Goal: Register for event/course

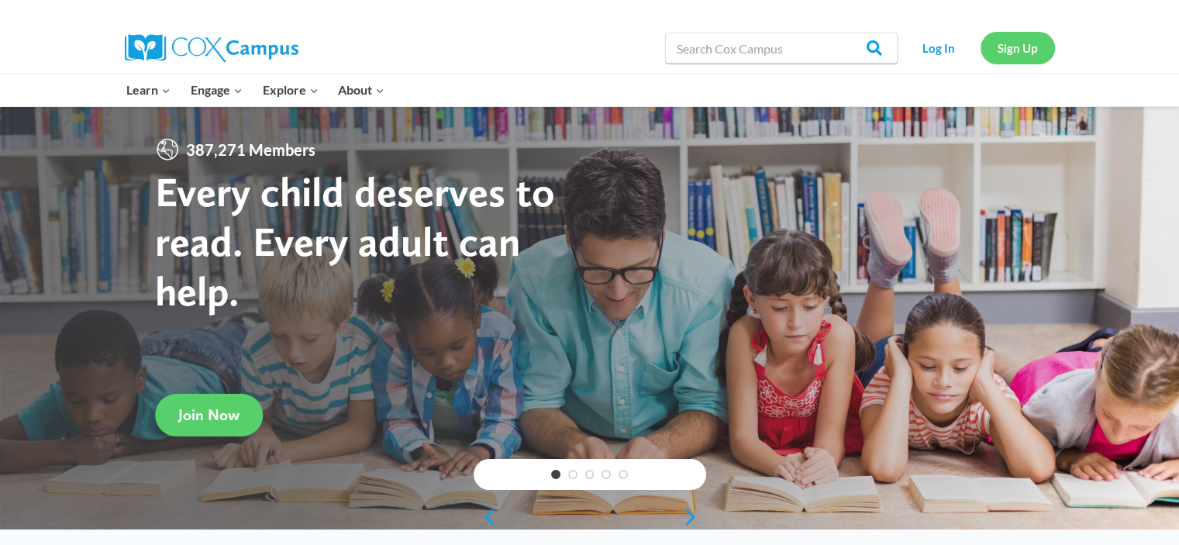
click at [1012, 46] on link "Sign Up" at bounding box center [1018, 48] width 74 height 32
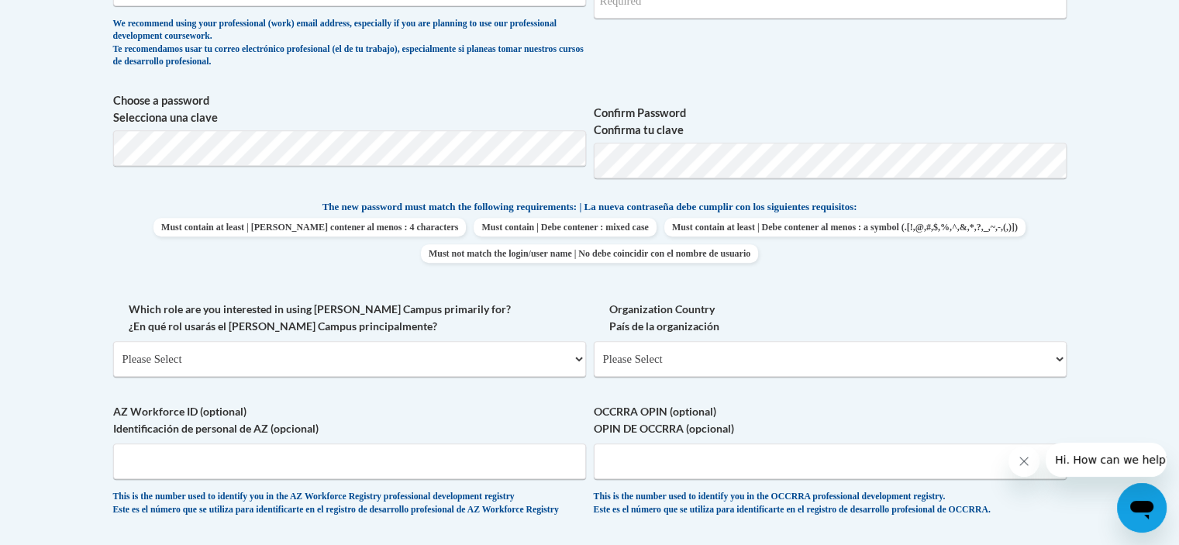
scroll to position [648, 0]
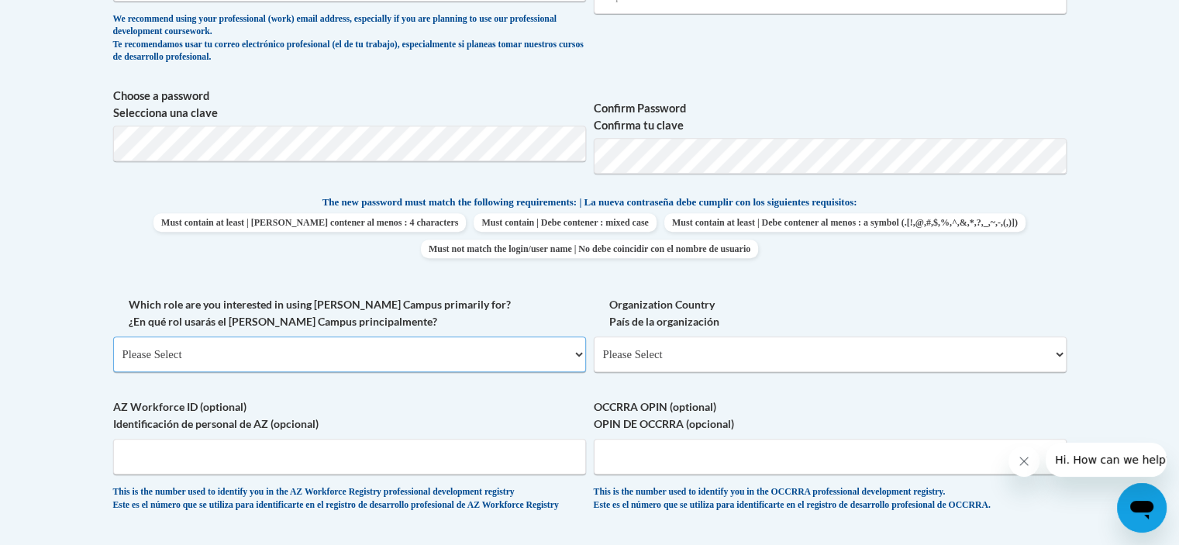
click at [496, 353] on select "Please Select College/University | Colegio/Universidad Community/Nonprofit Part…" at bounding box center [349, 354] width 473 height 36
click at [450, 344] on select "Please Select College/University | Colegio/Universidad Community/Nonprofit Part…" at bounding box center [349, 354] width 473 height 36
select select "fbf2d438-af2f-41f8-98f1-81c410e29de3"
click at [113, 336] on select "Please Select College/University | Colegio/Universidad Community/Nonprofit Part…" at bounding box center [349, 354] width 473 height 36
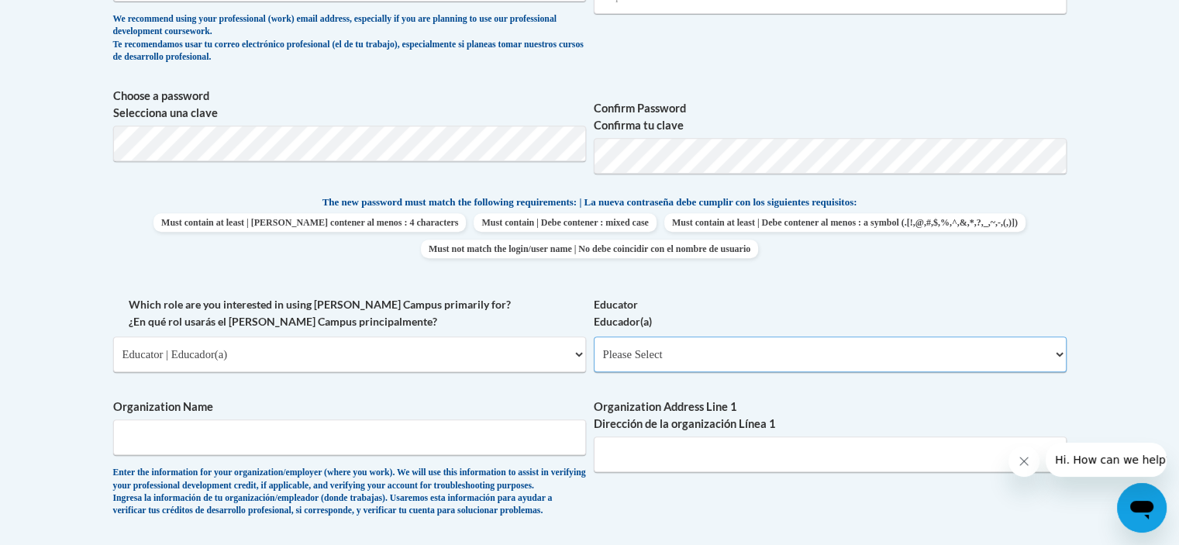
click at [654, 352] on select "Please Select Early Learning/Daycare Teacher/Family Home Care Provider | Maestr…" at bounding box center [830, 354] width 473 height 36
select select "5e2af403-4f2c-4e49-a02f-103e55d7b75b"
click at [594, 336] on select "Please Select Early Learning/Daycare Teacher/Family Home Care Provider | Maestr…" at bounding box center [830, 354] width 473 height 36
click at [241, 453] on input "Organization Name" at bounding box center [349, 437] width 473 height 36
type input "Druid Hills Child Developement Center"
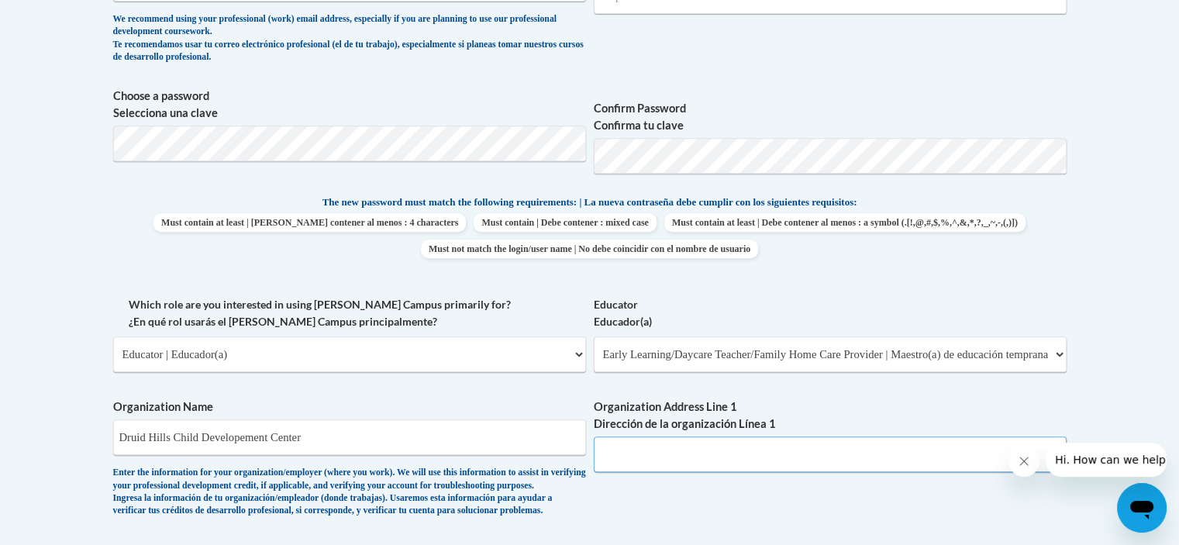
click at [640, 460] on input "Organization Address Line 1 Dirección de la organización Línea 1" at bounding box center [830, 454] width 473 height 36
type input "1026 Ponce De Leon Ave Ne Atl, Ga 30306"
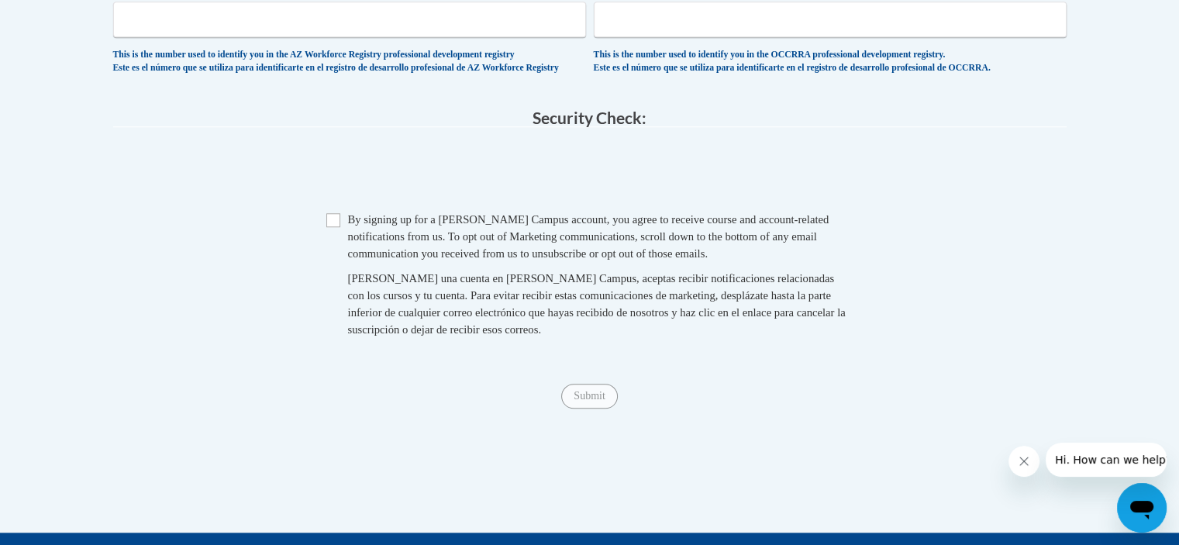
scroll to position [1361, 0]
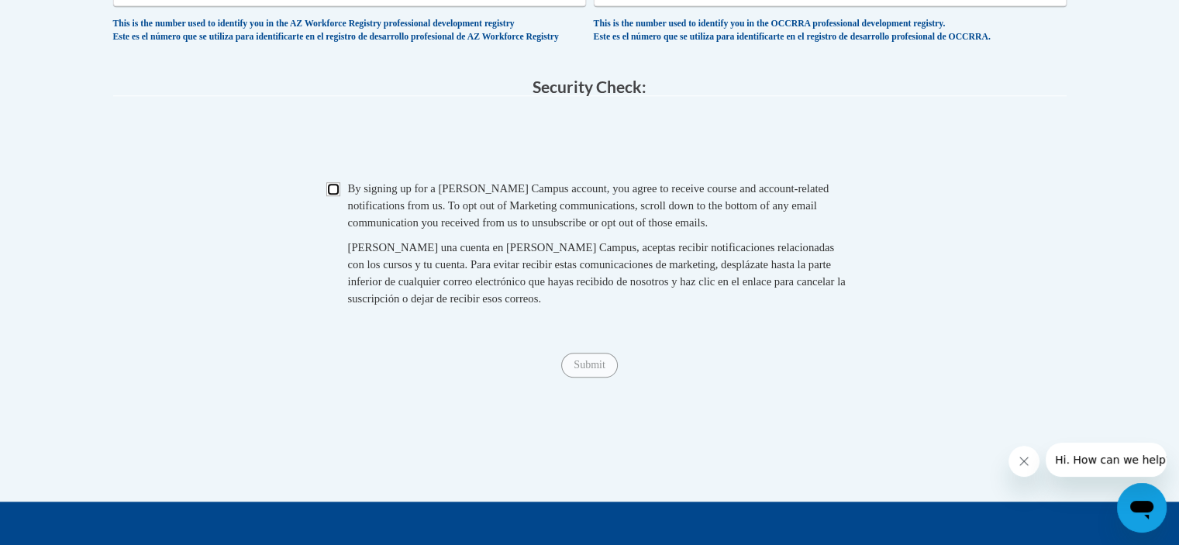
click at [326, 196] on input "Checkbox" at bounding box center [333, 189] width 14 height 14
checkbox input "true"
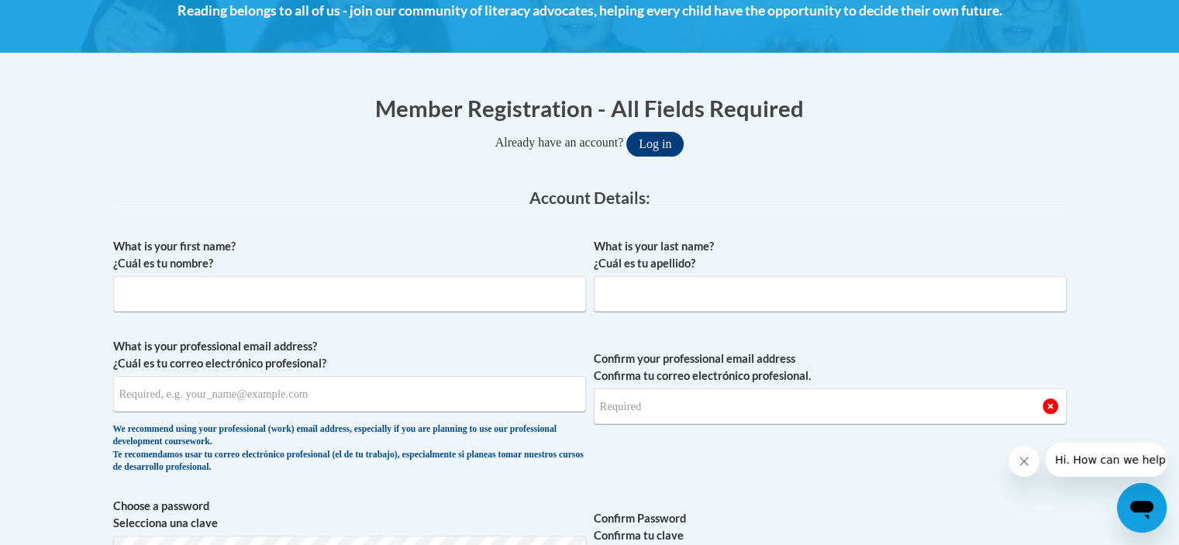
scroll to position [243, 0]
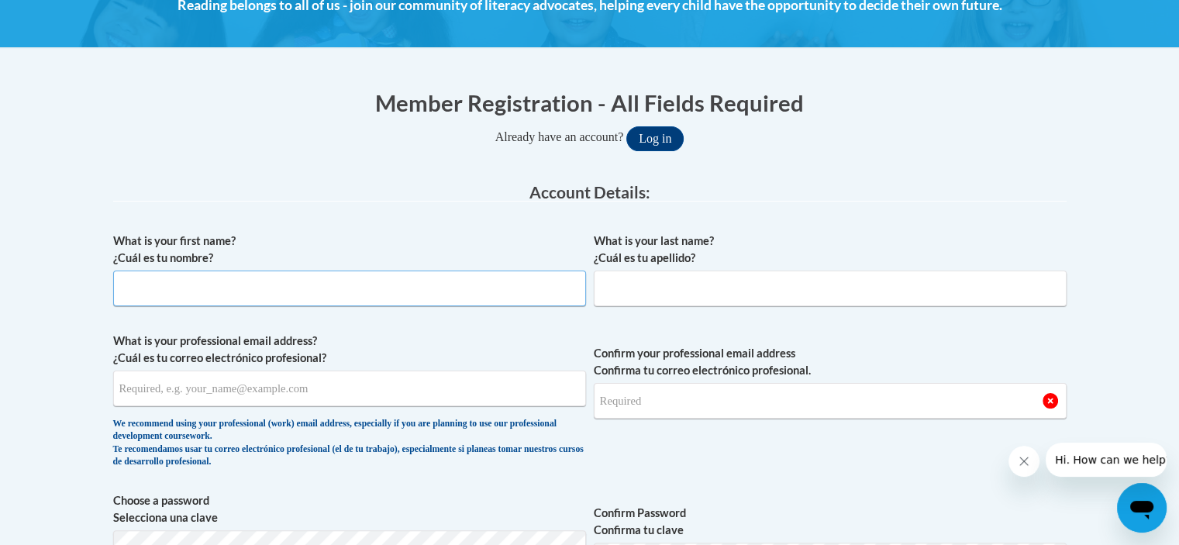
click at [267, 289] on input "What is your first name? ¿Cuál es tu nombre?" at bounding box center [349, 289] width 473 height 36
type input "Diamond"
click at [602, 283] on input "What is your last name? ¿Cuál es tu apellido?" at bounding box center [830, 289] width 473 height 36
type input "Grimes"
click at [164, 382] on input "What is your professional email address? ¿Cuál es tu correo electrónico profesi…" at bounding box center [349, 389] width 473 height 36
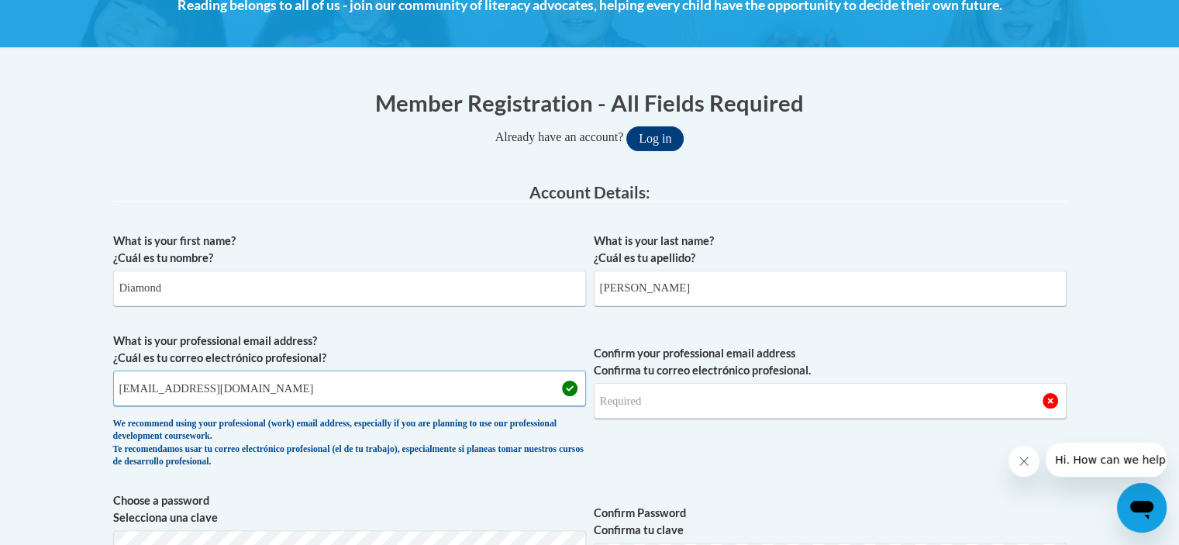
type input "diamondgrimes92@yahoo.com"
click at [685, 397] on input "Confirm your professional email address Confirma tu correo electrónico profesio…" at bounding box center [830, 401] width 473 height 36
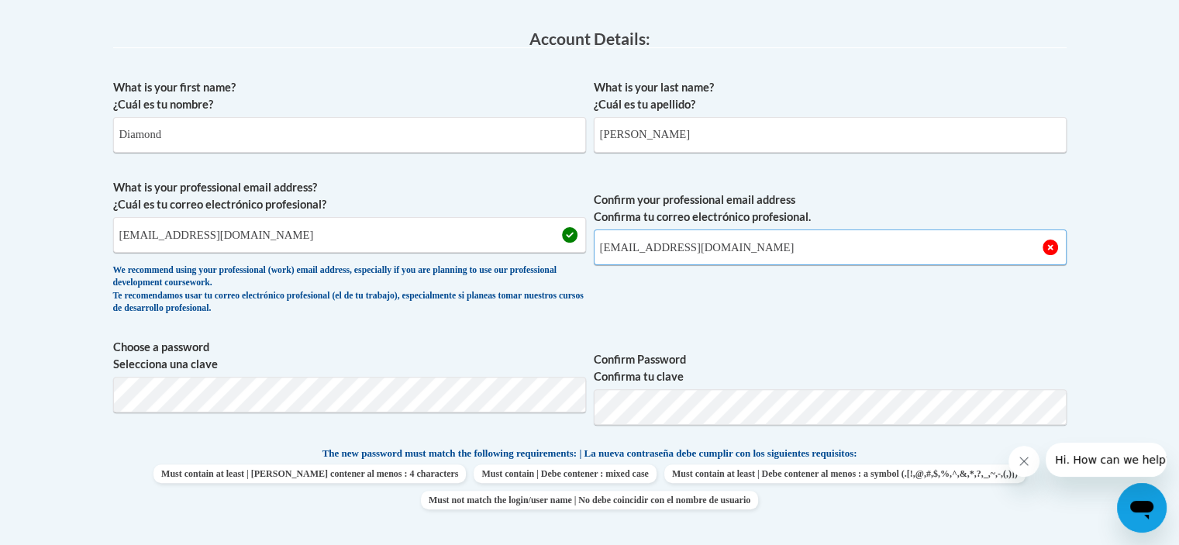
scroll to position [433, 0]
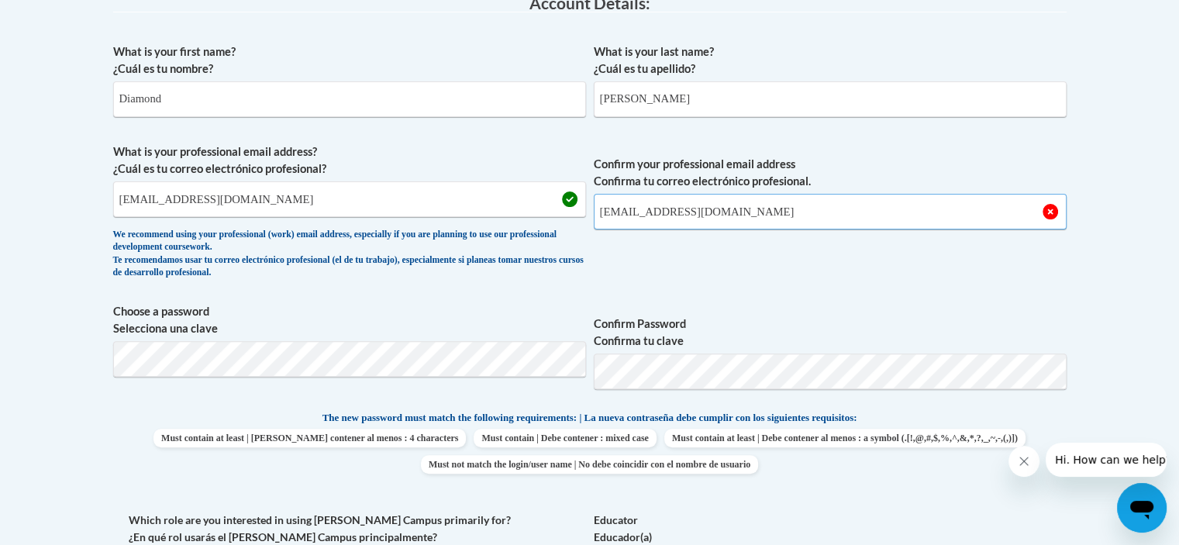
type input "diamondgrimes92@yahoo.com"
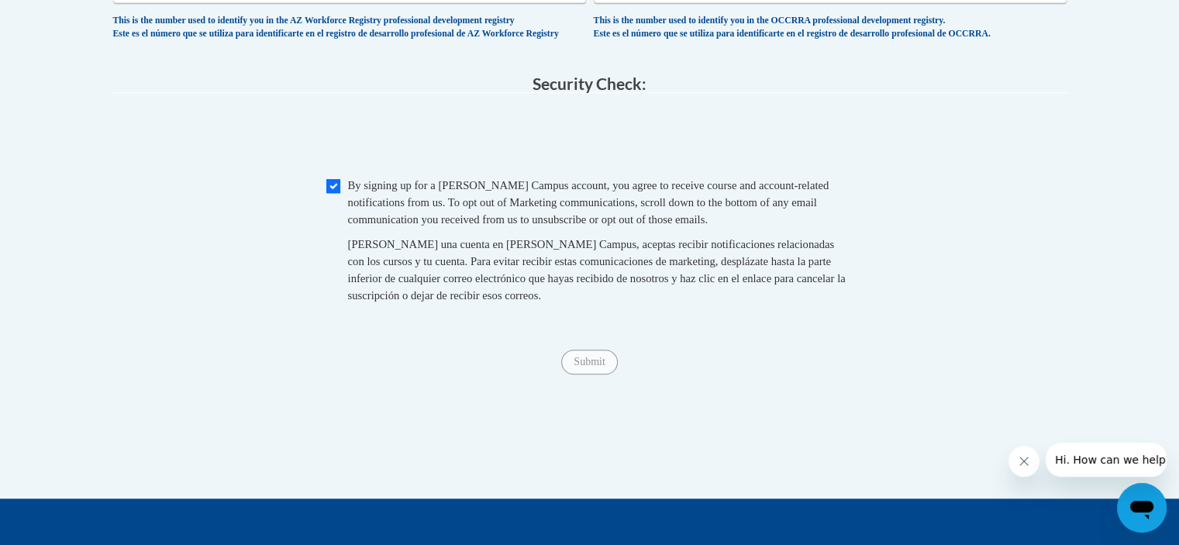
scroll to position [1365, 0]
click at [582, 374] on input "Submit" at bounding box center [589, 361] width 56 height 25
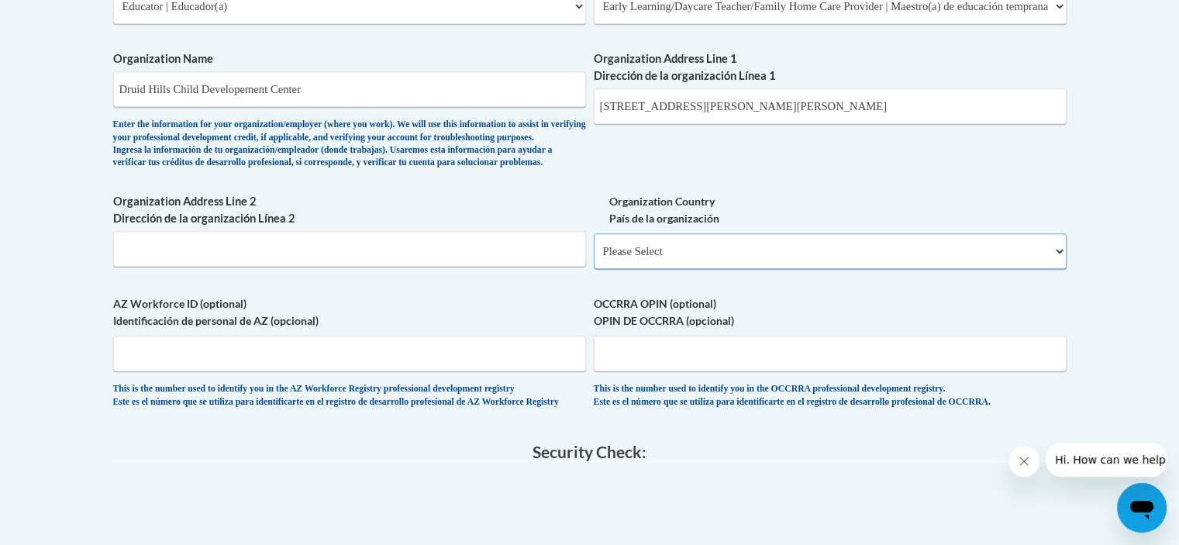
scroll to position [902, 0]
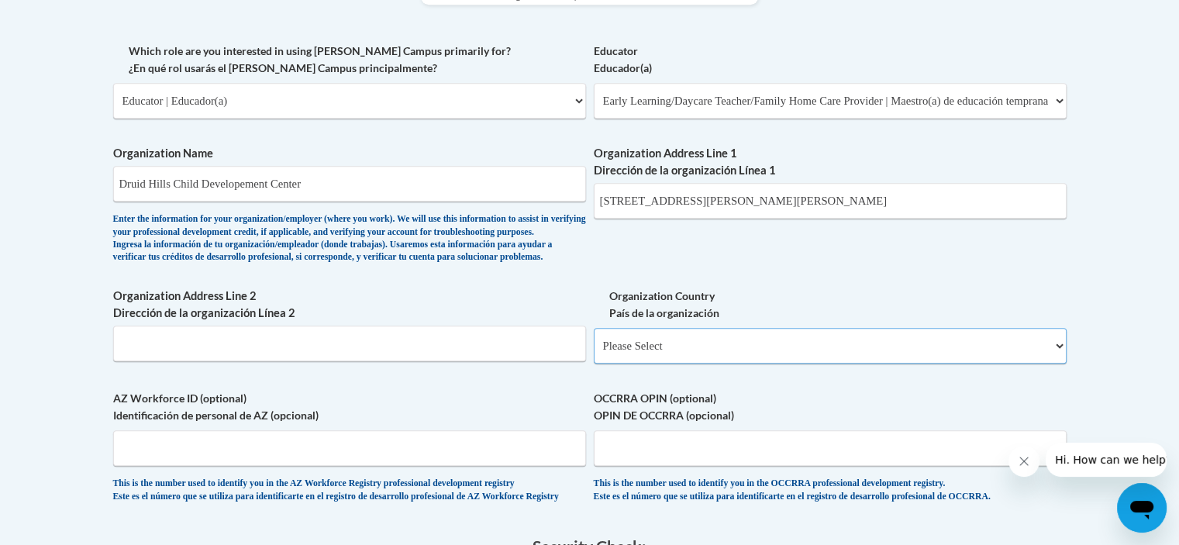
click at [840, 364] on select "Please Select United States | Estados Unidos Outside of the United States | Fue…" at bounding box center [830, 346] width 473 height 36
select select "ad49bcad-a171-4b2e-b99c-48b446064914"
click at [594, 353] on select "Please Select United States | Estados Unidos Outside of the United States | Fue…" at bounding box center [830, 346] width 473 height 36
select select
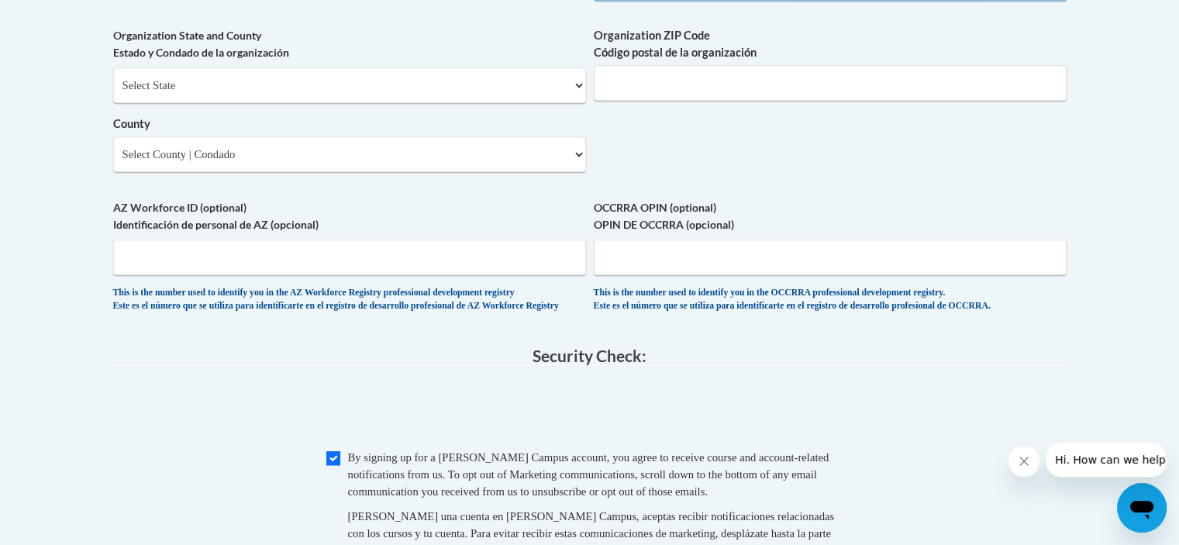
scroll to position [1240, 0]
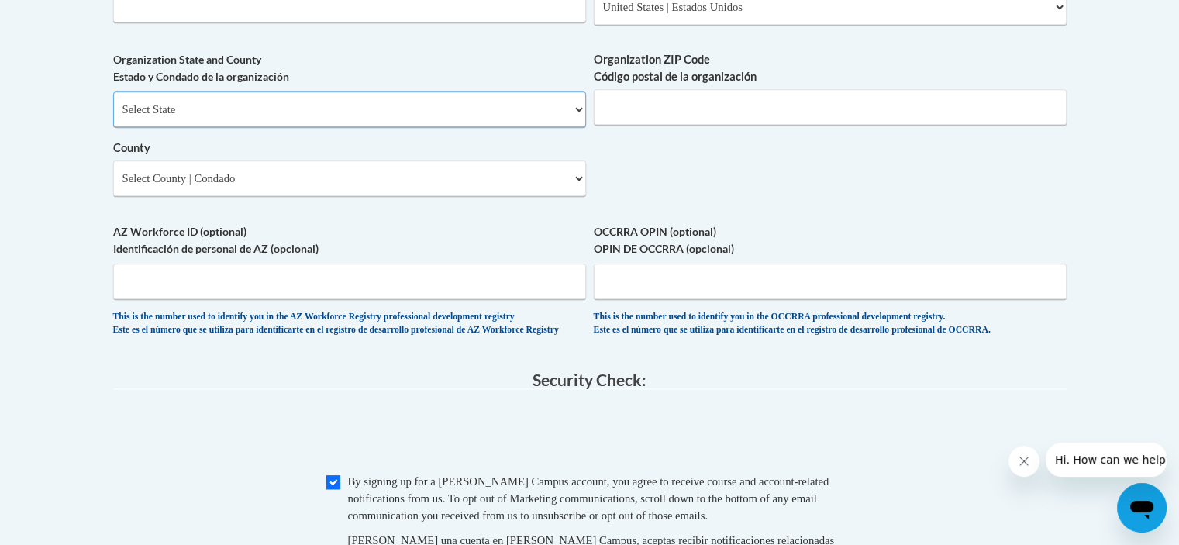
click at [348, 127] on select "Select State Alabama Alaska Arizona Arkansas California Colorado Connecticut De…" at bounding box center [349, 109] width 473 height 36
select select "Georgia"
click at [113, 117] on select "Select State Alabama Alaska Arizona Arkansas California Colorado Connecticut De…" at bounding box center [349, 109] width 473 height 36
click at [670, 125] on input "Organization ZIP Code Código postal de la organización" at bounding box center [830, 107] width 473 height 36
type input "30306"
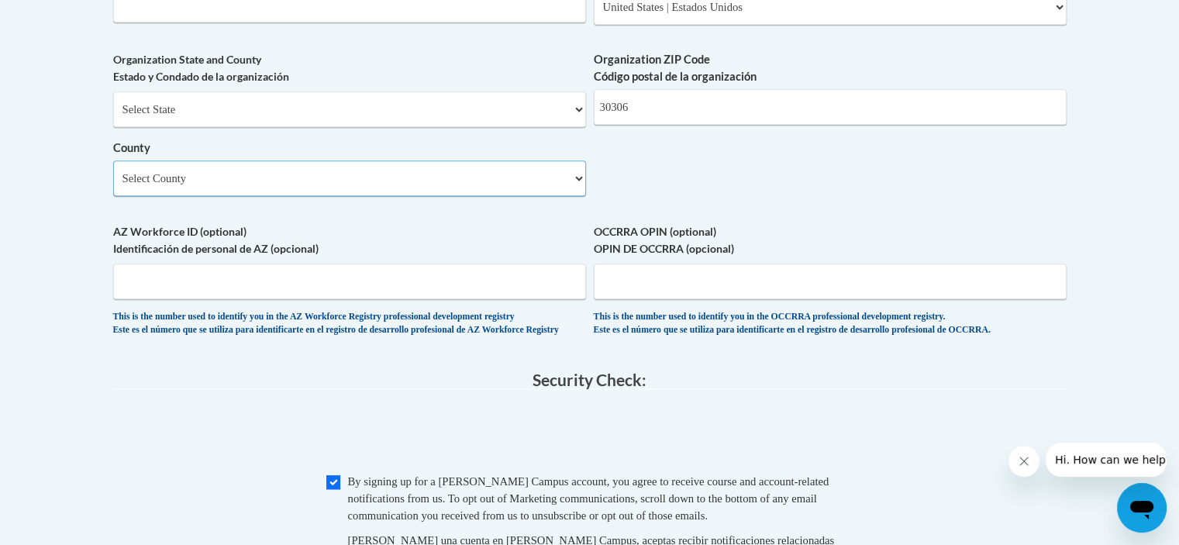
click at [447, 194] on select "Select County Appling Atkinson Bacon Baker Baldwin Banks Barrow Bartow Ben Hill…" at bounding box center [349, 178] width 473 height 36
select select "Fulton"
click at [113, 186] on select "Select County Appling Atkinson Bacon Baker Baldwin Banks Barrow Bartow Ben Hill…" at bounding box center [349, 178] width 473 height 36
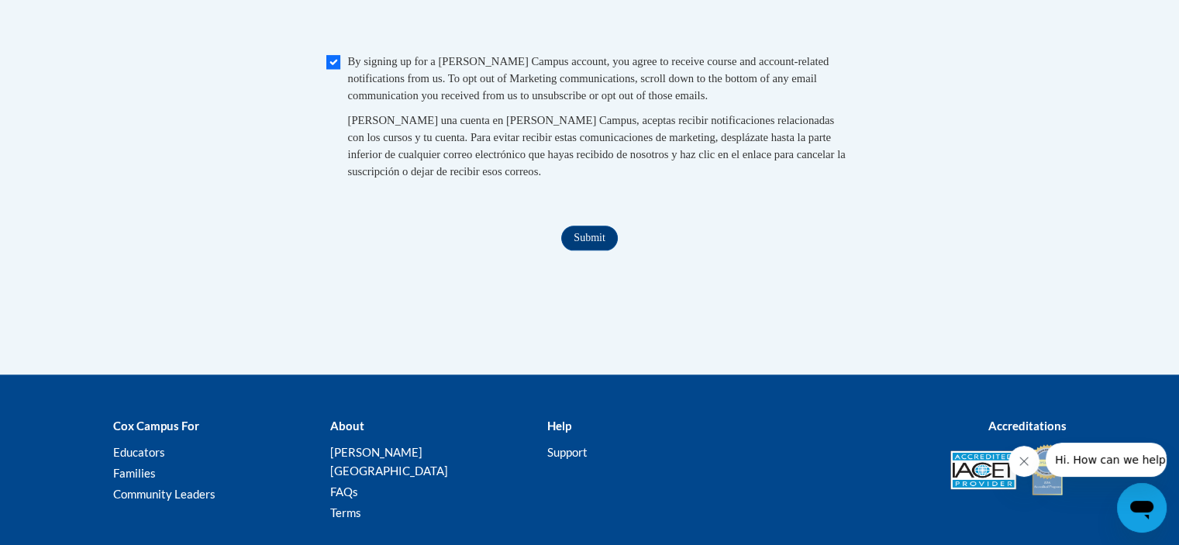
scroll to position [1661, 0]
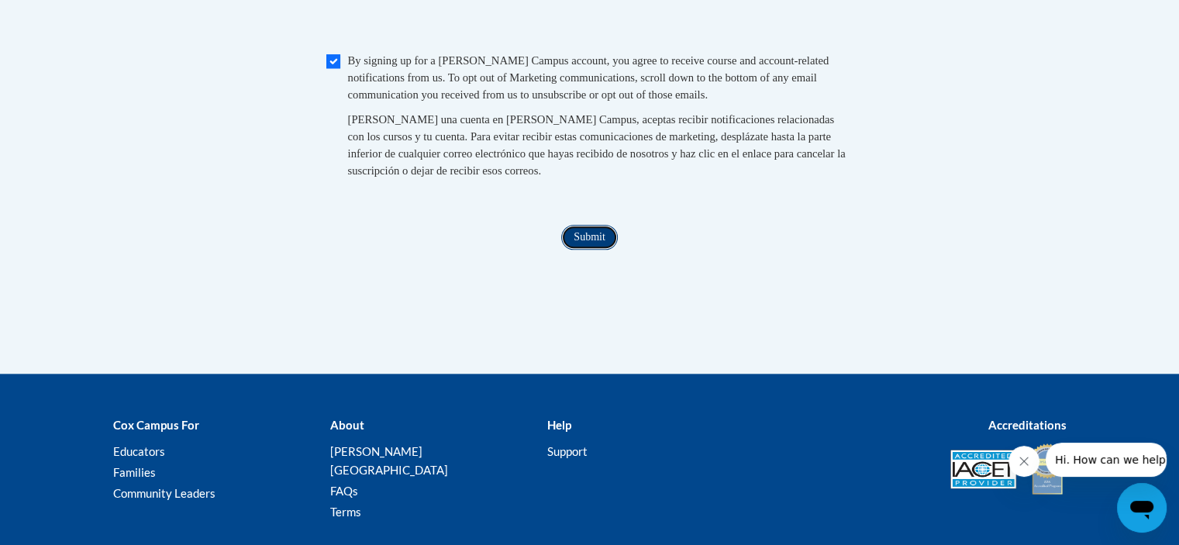
click at [583, 250] on input "Submit" at bounding box center [589, 237] width 56 height 25
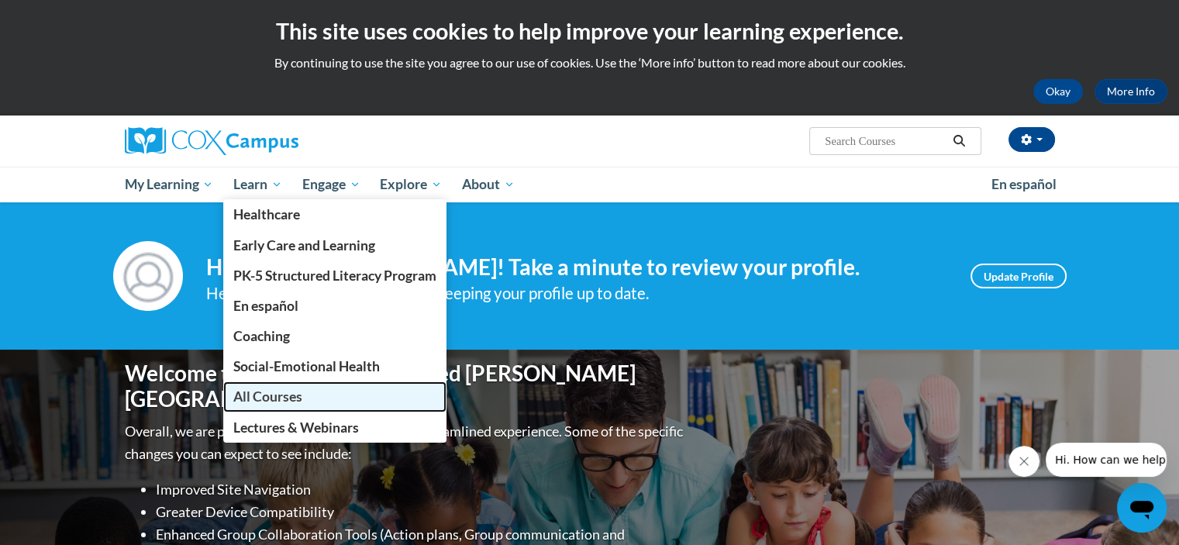
click at [268, 402] on span "All Courses" at bounding box center [267, 396] width 69 height 16
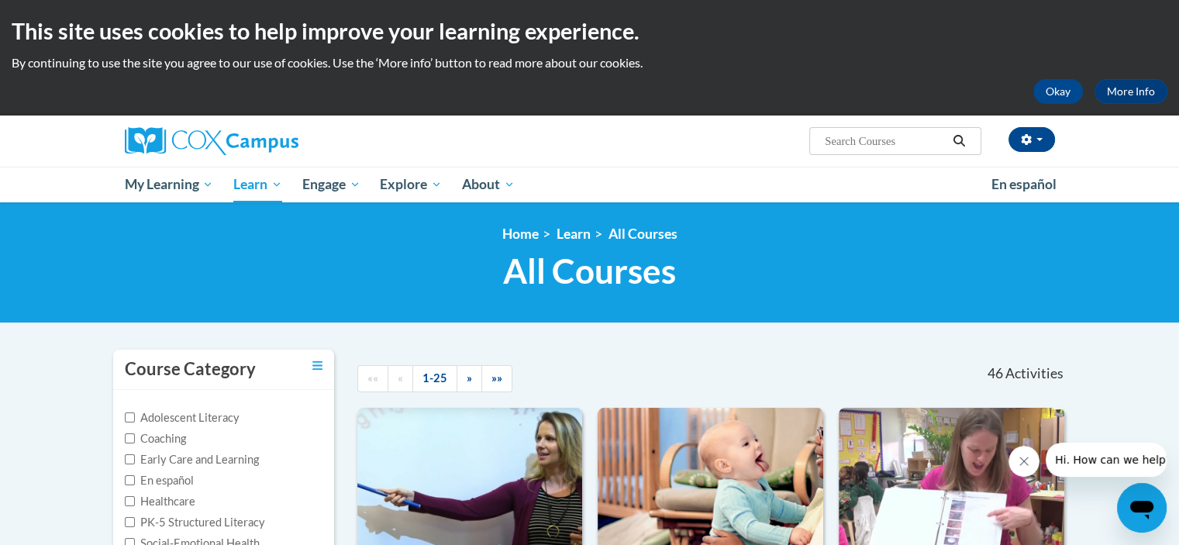
click at [818, 137] on span "Search Search..." at bounding box center [894, 141] width 171 height 28
click at [857, 136] on input "Search..." at bounding box center [885, 141] width 124 height 19
type input "Power of Language"
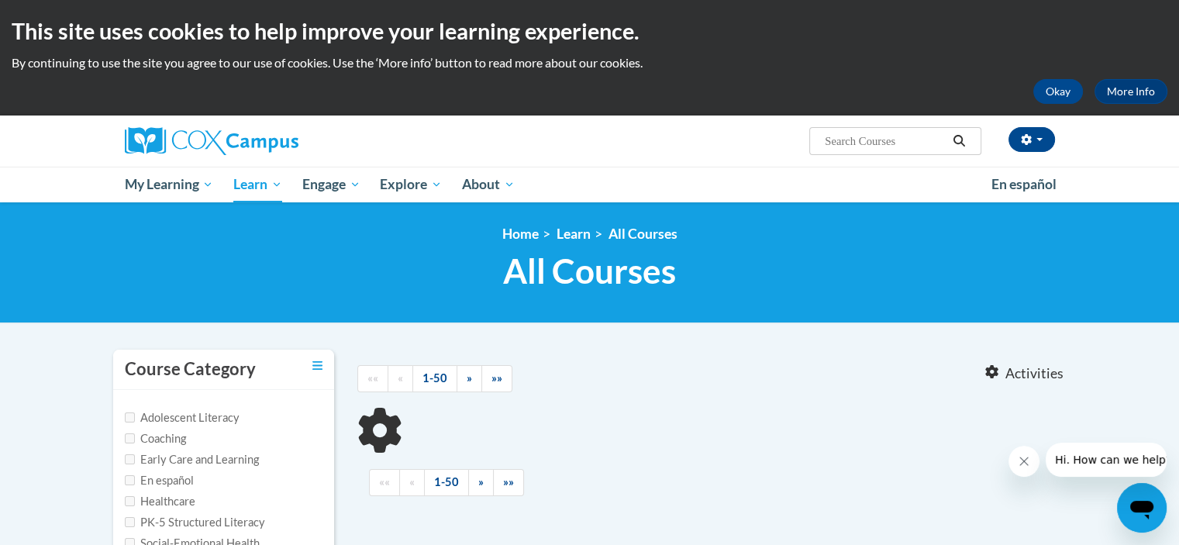
type input "Power of Language"
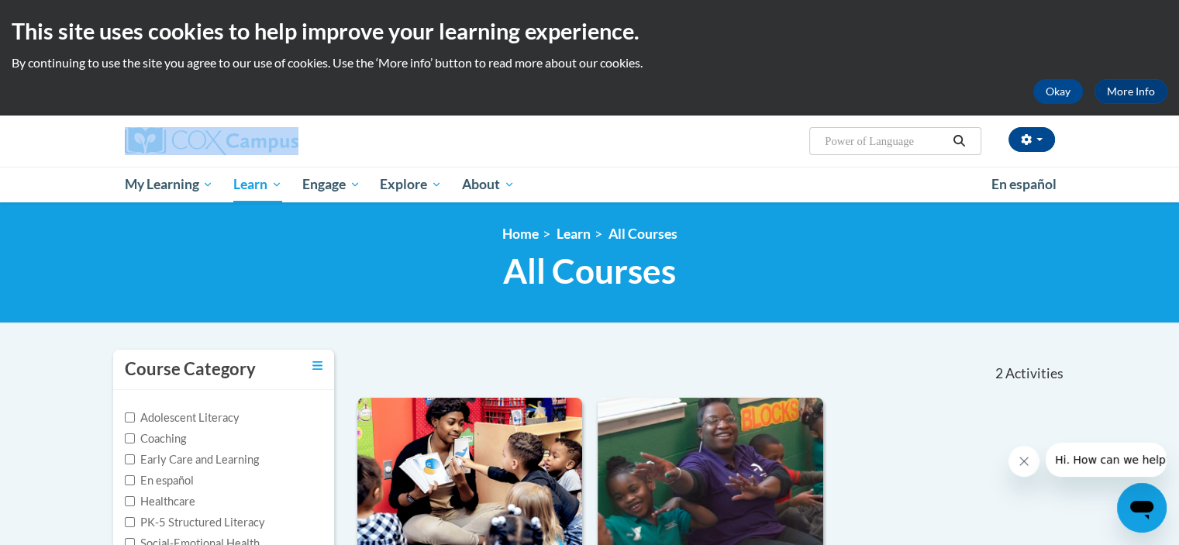
drag, startPoint x: 1176, startPoint y: 114, endPoint x: 1180, endPoint y: 156, distance: 42.0
click at [1178, 156] on html "This site uses cookies to help improve your learning experience. By continuing …" at bounding box center [589, 272] width 1179 height 545
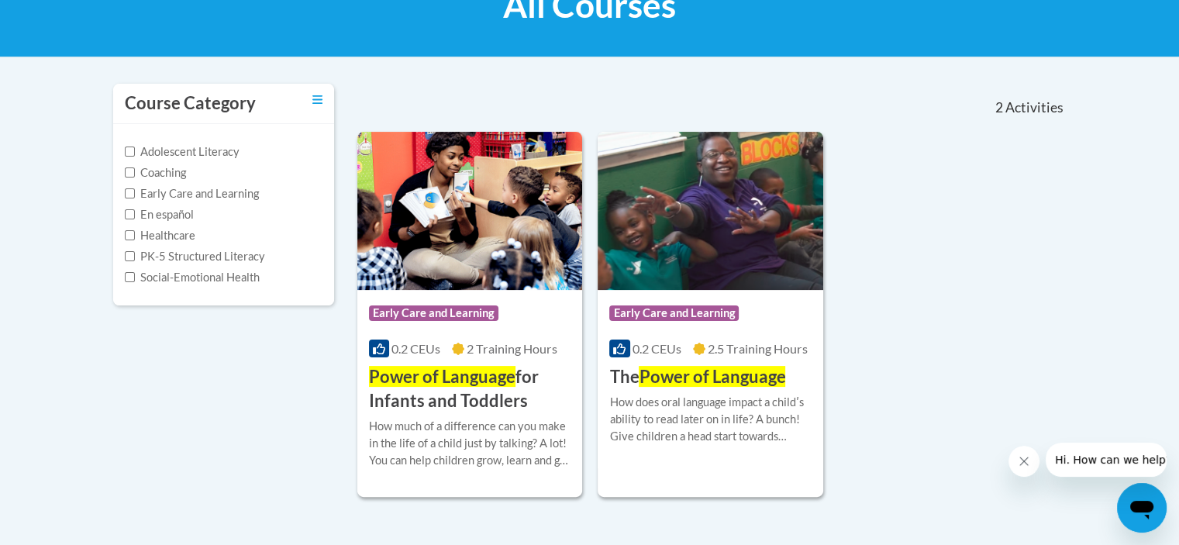
scroll to position [271, 0]
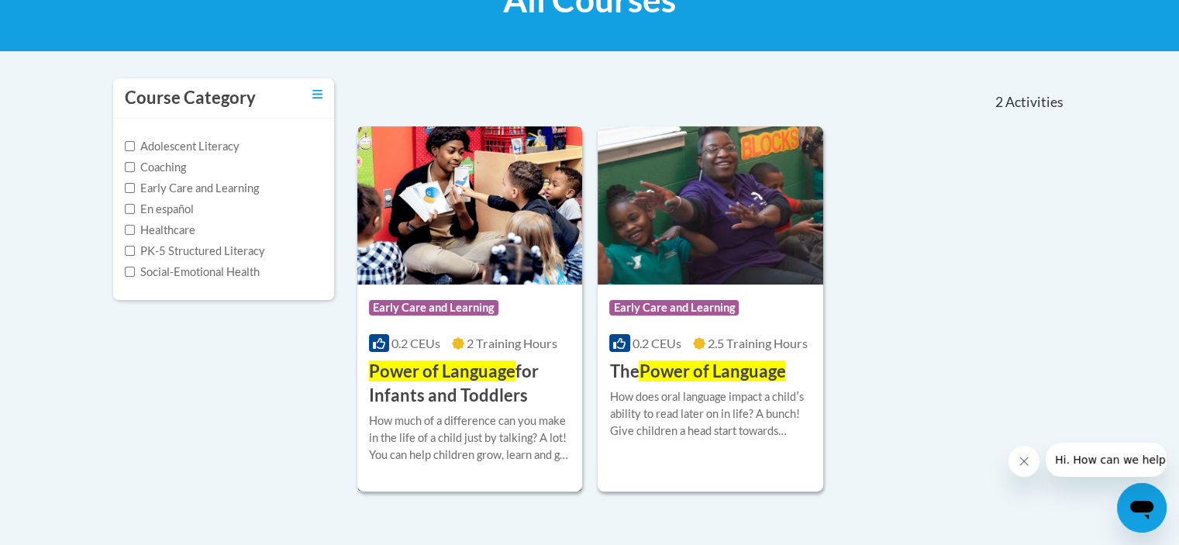
click at [483, 417] on div "How much of a difference can you make in the life of a child just by talking? A…" at bounding box center [470, 437] width 202 height 51
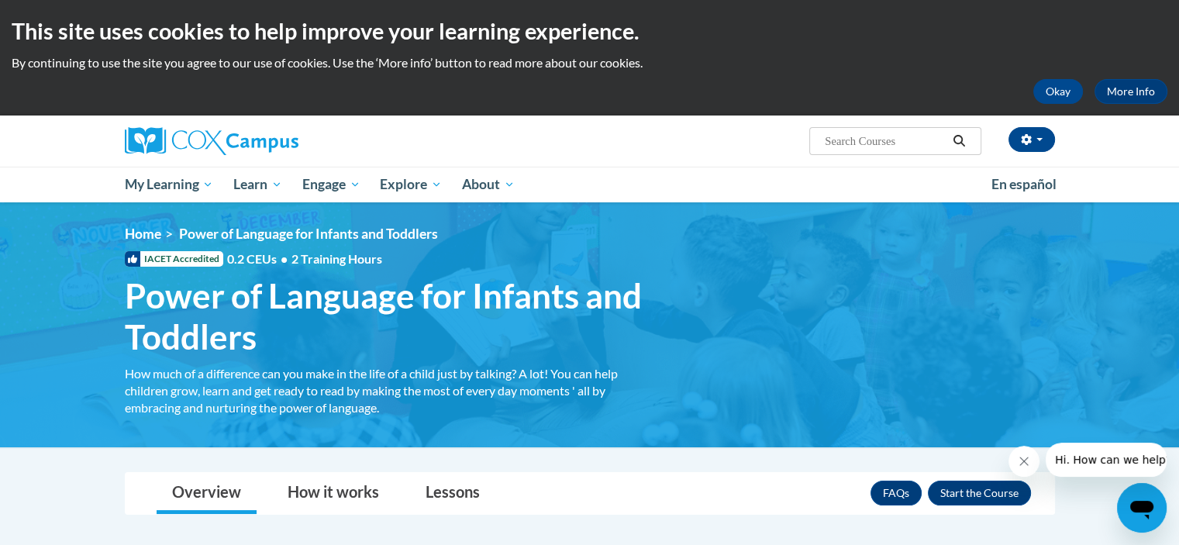
click at [836, 143] on input "Search..." at bounding box center [885, 141] width 124 height 19
type input "Talk with me"
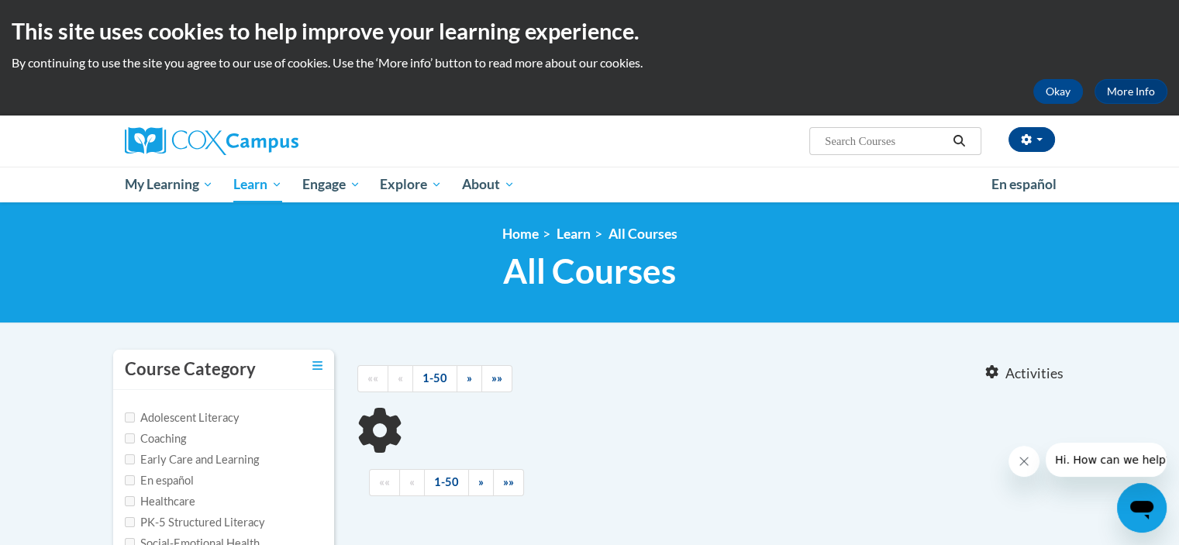
type input "Talk with me"
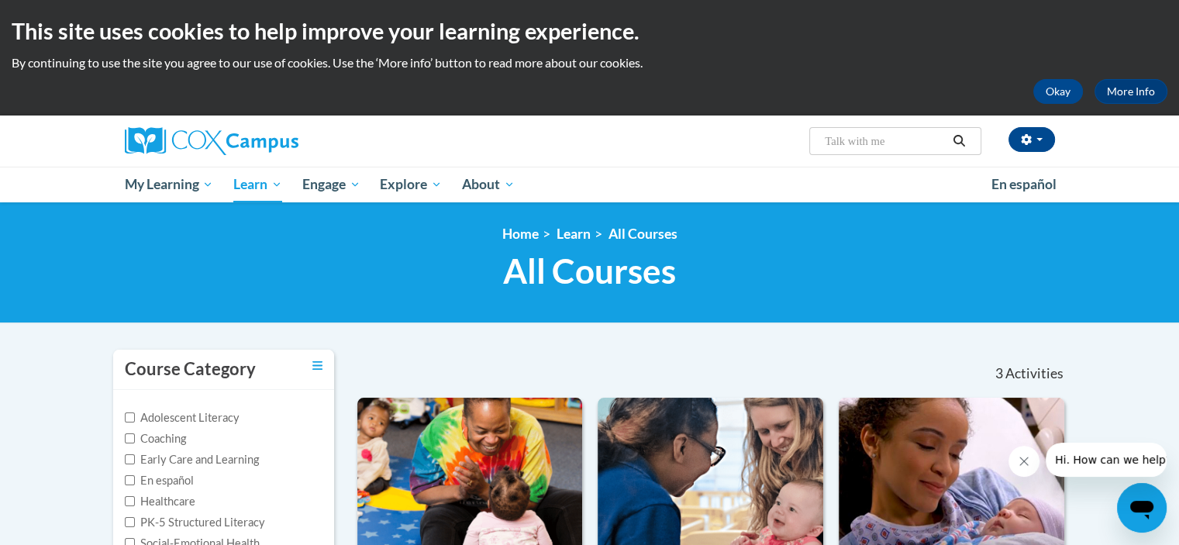
scroll to position [27, 0]
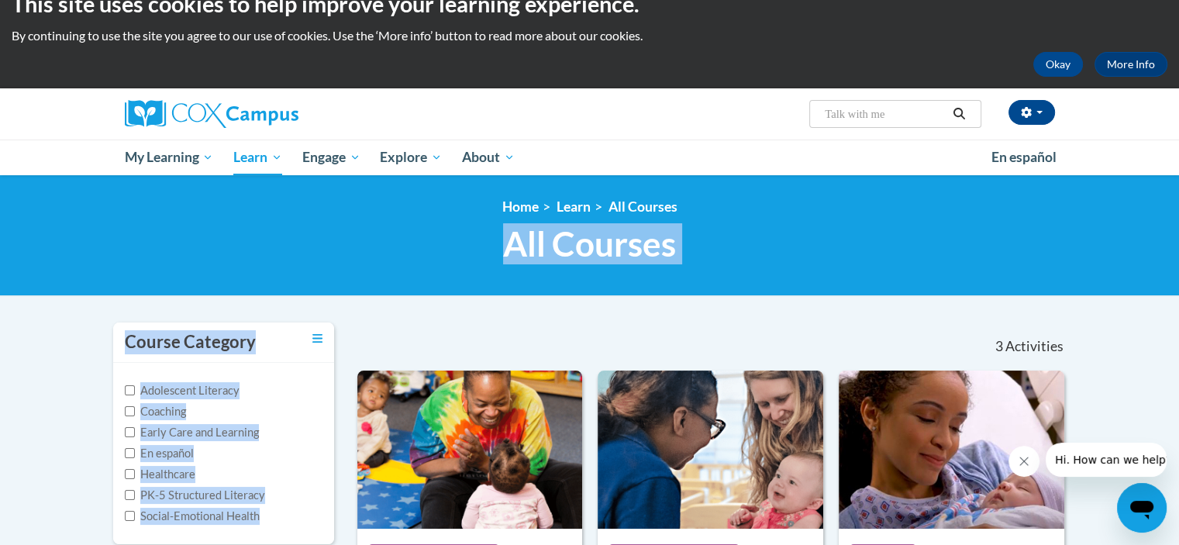
drag, startPoint x: 1178, startPoint y: 183, endPoint x: 1190, endPoint y: 333, distance: 150.9
click at [1178, 333] on html "This site uses cookies to help improve your learning experience. By continuing …" at bounding box center [589, 245] width 1179 height 545
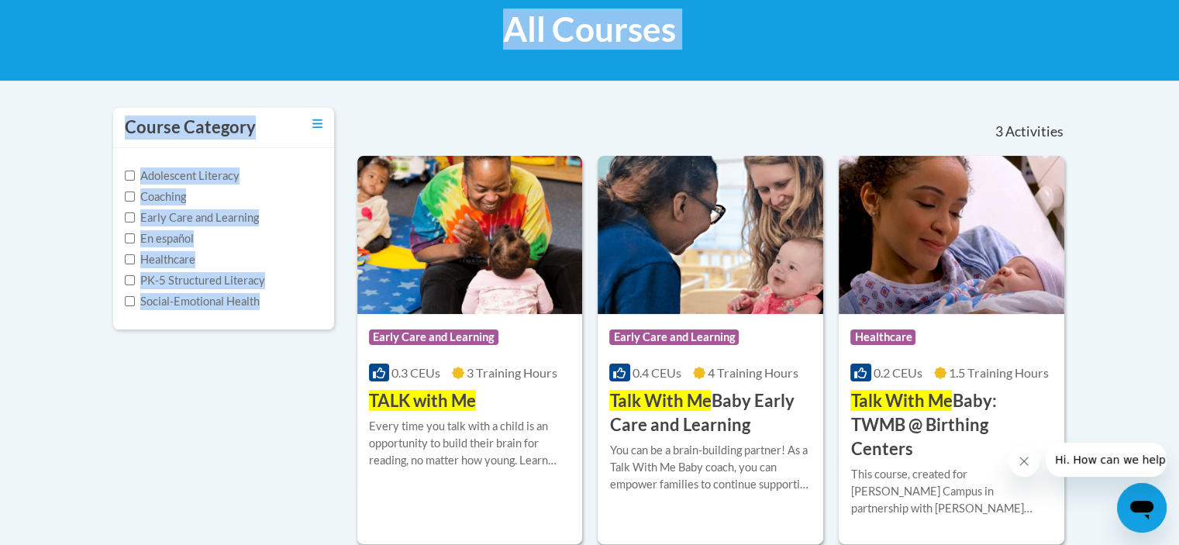
scroll to position [246, 0]
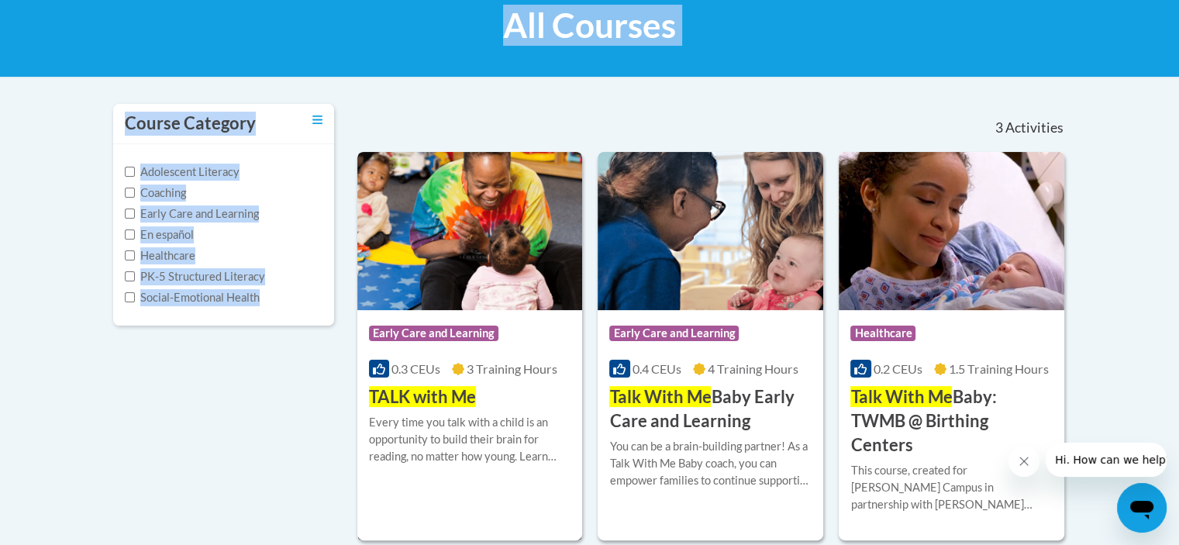
click at [536, 423] on div "Every time you talk with a child is an opportunity to build their brain for rea…" at bounding box center [470, 439] width 202 height 51
